Goal: Task Accomplishment & Management: Use online tool/utility

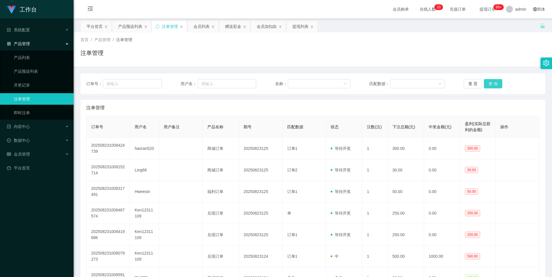
click at [493, 85] on button "查 询" at bounding box center [493, 83] width 18 height 9
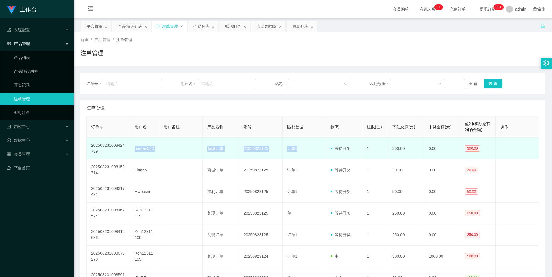
drag, startPoint x: 127, startPoint y: 149, endPoint x: 312, endPoint y: 145, distance: 185.2
click at [312, 145] on tr "202508231008424739 haoran520 商城订单 20250823125 订单1 等待开奖 1 300.00 0.00 300.00" at bounding box center [313, 149] width 453 height 22
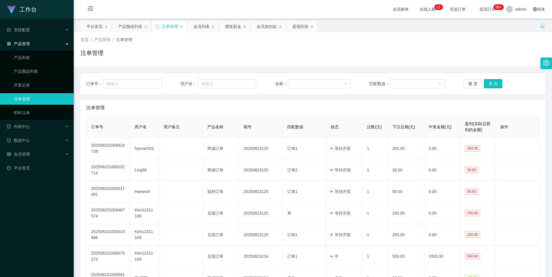
click at [317, 110] on div "注单管理" at bounding box center [312, 108] width 453 height 16
click at [336, 107] on div "注单管理" at bounding box center [312, 108] width 453 height 16
click at [491, 84] on button "查 询" at bounding box center [493, 83] width 18 height 9
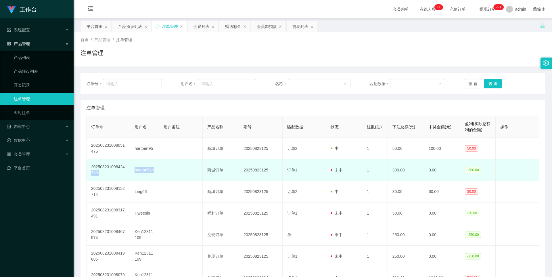
drag, startPoint x: 130, startPoint y: 169, endPoint x: 160, endPoint y: 169, distance: 29.9
click at [160, 169] on tr "202508231008424739 haoran520 商城订单 20250823125 订单1 未中 1 300.00 0.00 -300.00" at bounding box center [313, 170] width 453 height 22
click at [147, 168] on td "haoran520" at bounding box center [144, 170] width 29 height 22
click at [135, 170] on td "haoran520" at bounding box center [144, 170] width 29 height 22
drag, startPoint x: 133, startPoint y: 170, endPoint x: 160, endPoint y: 169, distance: 27.0
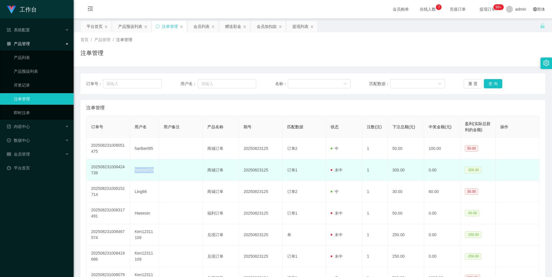
click at [160, 169] on tr "202508231008424739 haoran520 商城订单 20250823125 订单1 未中 1 300.00 0.00 -300.00" at bounding box center [313, 170] width 453 height 22
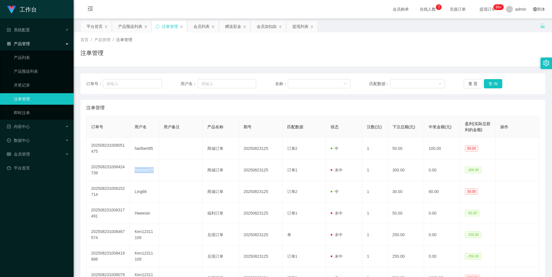
copy td "haoran520"
click at [231, 27] on div "赠送彩金" at bounding box center [233, 26] width 16 height 11
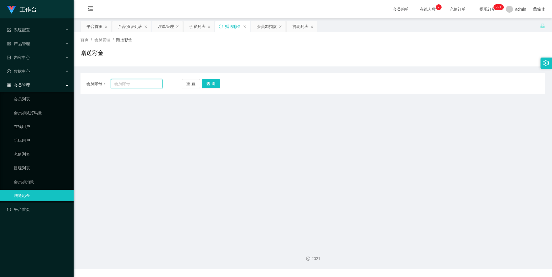
click at [140, 85] on input "text" at bounding box center [137, 83] width 52 height 9
paste input "haoran520"
click at [215, 81] on button "查 询" at bounding box center [211, 83] width 18 height 9
click at [145, 83] on input "haoran520" at bounding box center [137, 83] width 52 height 9
type input "haoran520"
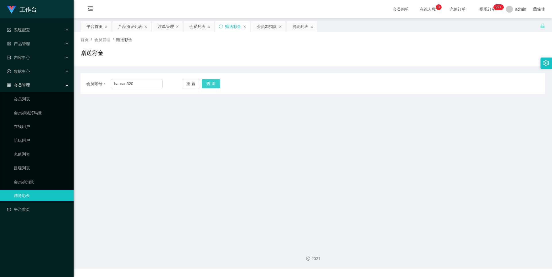
click at [208, 85] on button "查 询" at bounding box center [211, 83] width 18 height 9
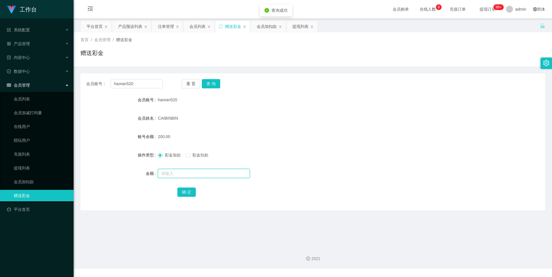
click at [171, 173] on input "text" at bounding box center [204, 173] width 92 height 9
type input "600"
click at [184, 195] on button "确 定" at bounding box center [186, 191] width 18 height 9
